Goal: Information Seeking & Learning: Learn about a topic

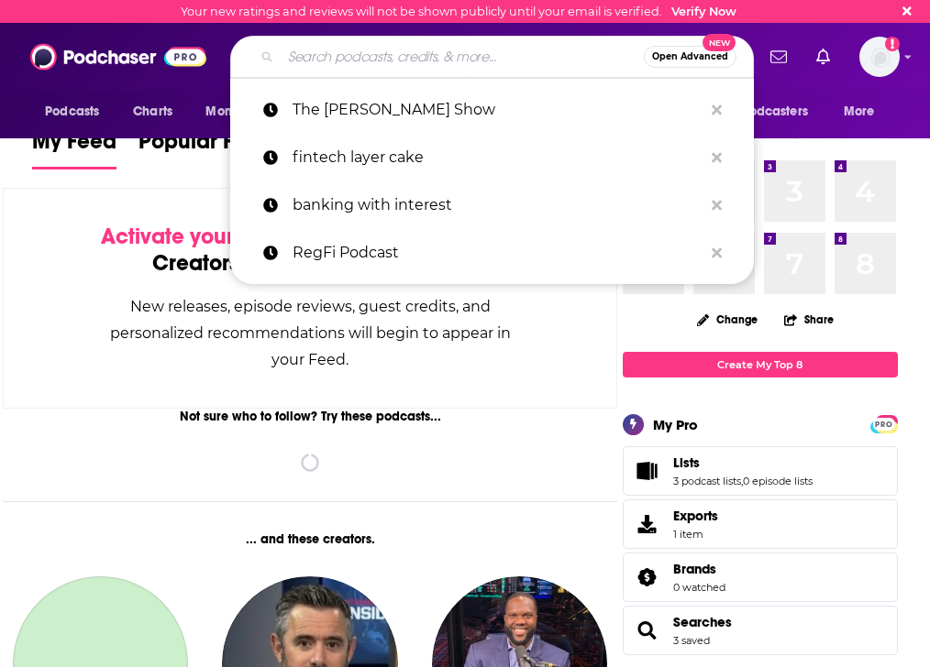
click at [342, 59] on input "Search podcasts, credits, & more..." at bounding box center [462, 56] width 363 height 29
paste input "American Adversaries Radio Show"
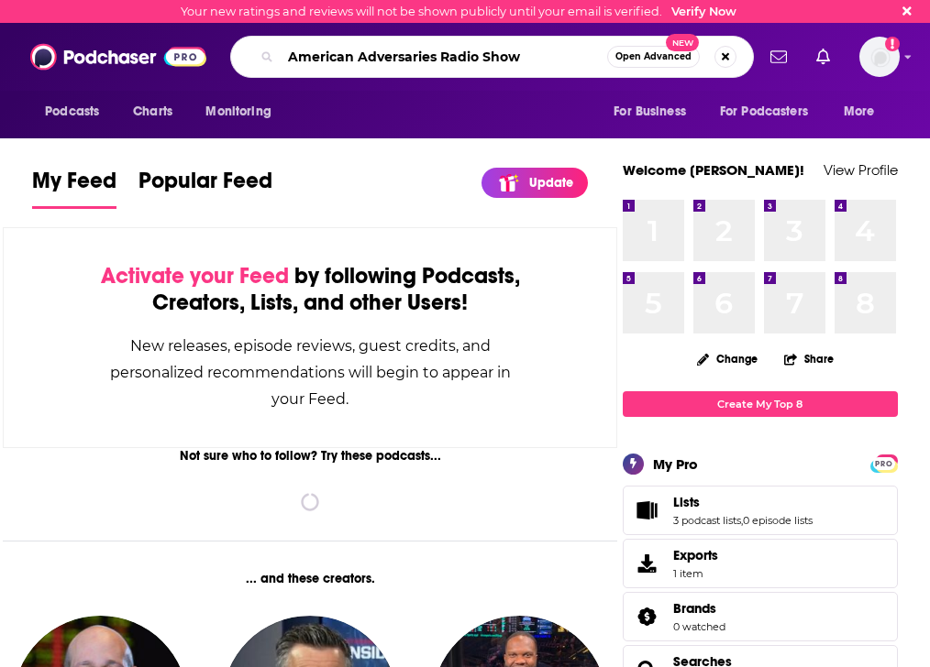
type input "American Adversaries Radio Show"
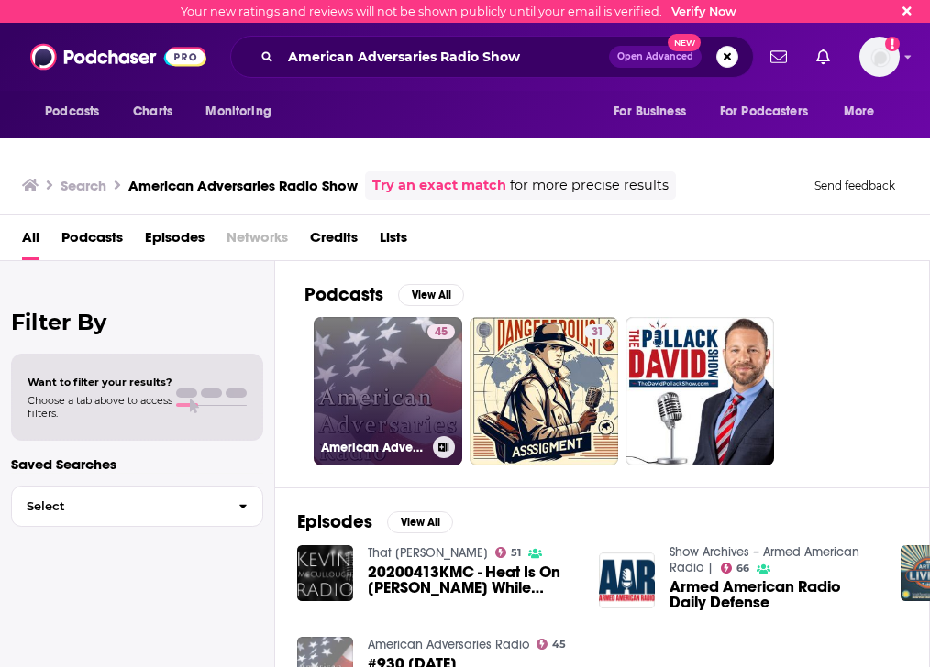
click at [405, 359] on link "45 American Adversaries Radio" at bounding box center [388, 391] width 149 height 149
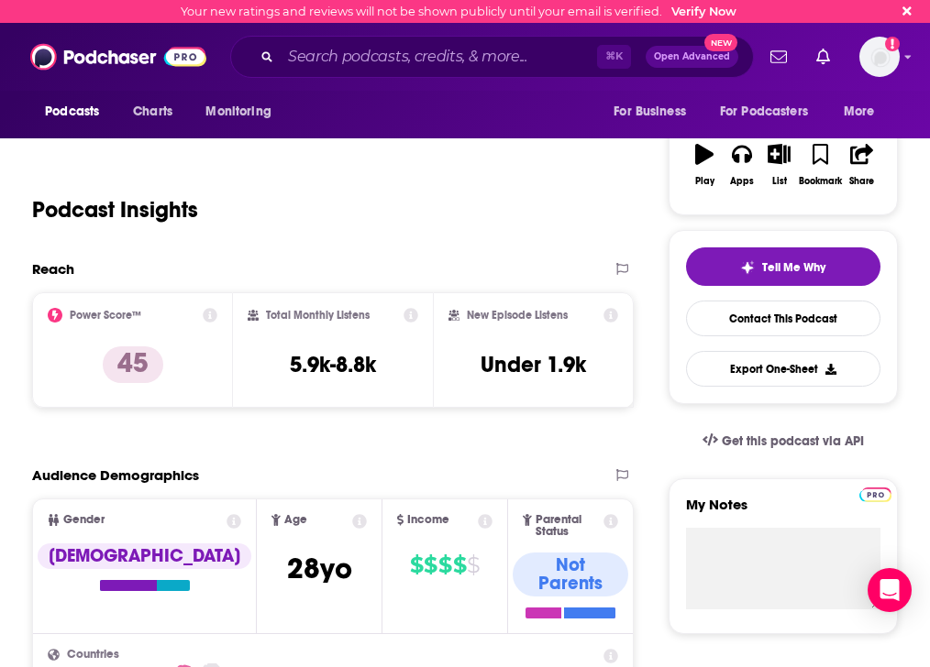
scroll to position [291, 0]
